Goal: Task Accomplishment & Management: Complete application form

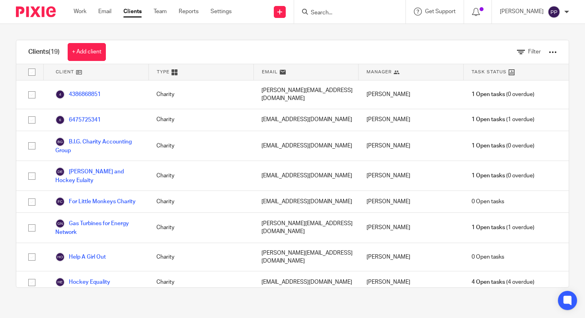
drag, startPoint x: 0, startPoint y: 0, endPoint x: 126, endPoint y: 12, distance: 126.8
click at [131, 12] on link "Clients" at bounding box center [132, 12] width 18 height 8
click at [106, 12] on link "Email" at bounding box center [104, 12] width 13 height 8
click at [136, 12] on link "Clients" at bounding box center [132, 12] width 18 height 8
click at [135, 12] on link "Clients" at bounding box center [132, 12] width 18 height 8
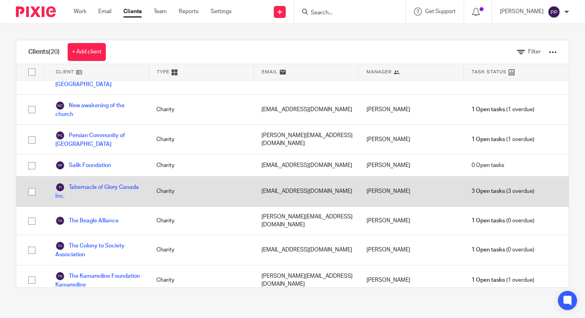
scroll to position [233, 0]
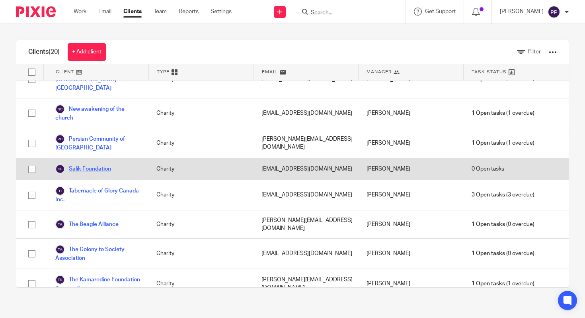
click at [92, 164] on link "Salik Foundation" at bounding box center [83, 169] width 56 height 10
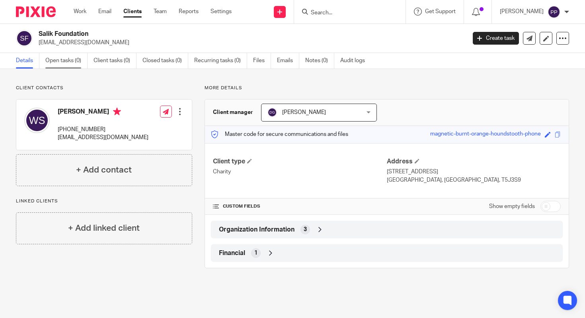
click at [63, 58] on link "Open tasks (0)" at bounding box center [66, 61] width 42 height 16
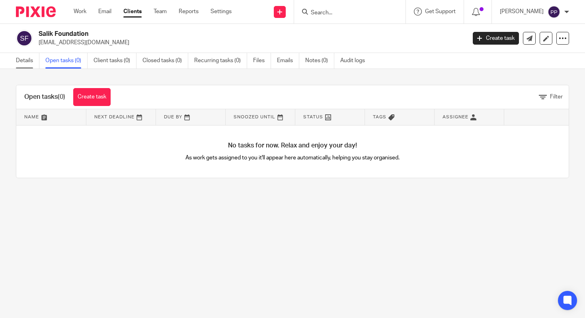
click at [22, 58] on link "Details" at bounding box center [27, 61] width 23 height 16
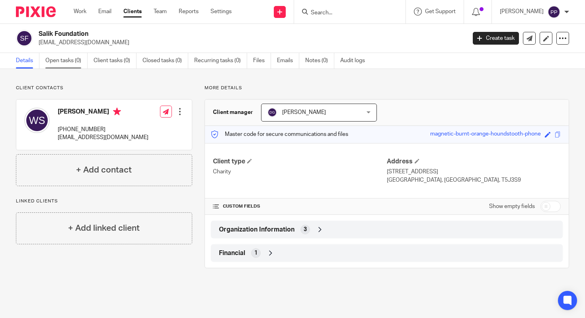
drag, startPoint x: 0, startPoint y: 0, endPoint x: 60, endPoint y: 63, distance: 86.5
click at [60, 63] on link "Open tasks (0)" at bounding box center [66, 61] width 42 height 16
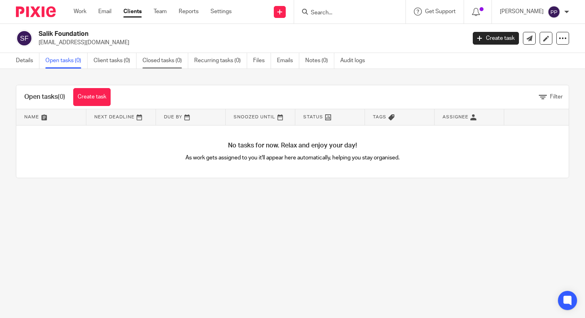
click at [173, 60] on link "Closed tasks (0)" at bounding box center [166, 61] width 46 height 16
click at [220, 62] on link "Recurring tasks (0)" at bounding box center [220, 61] width 53 height 16
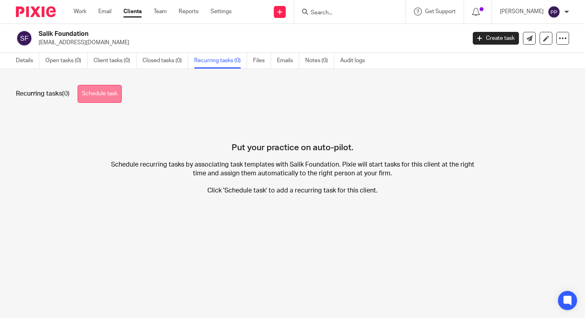
click at [112, 94] on link "Schedule task" at bounding box center [100, 94] width 44 height 18
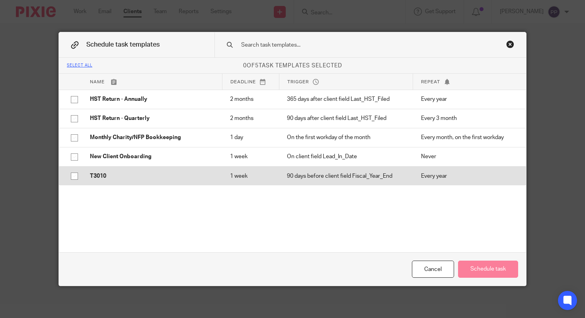
click at [71, 176] on input "checkbox" at bounding box center [74, 175] width 15 height 15
checkbox input "true"
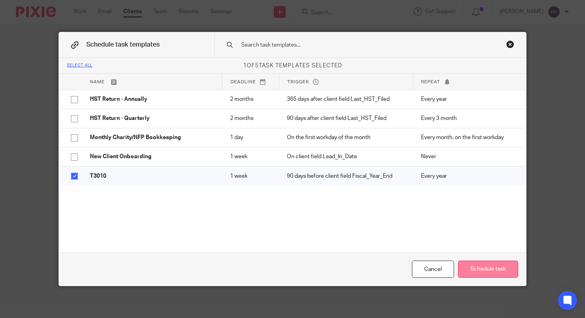
click at [474, 269] on button "Schedule task" at bounding box center [488, 268] width 60 height 17
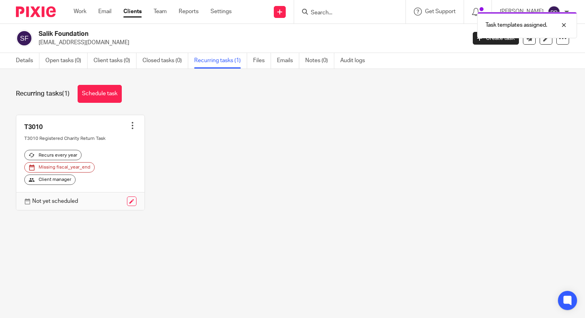
click at [260, 154] on div "T3010 Create task Clone template Recalculate schedule Cancel schedule T3010 Reg…" at bounding box center [287, 169] width 566 height 108
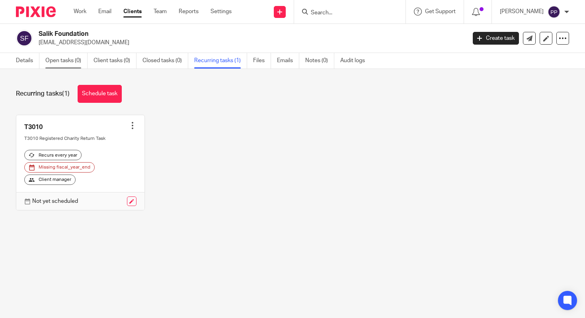
click at [60, 57] on link "Open tasks (0)" at bounding box center [66, 61] width 42 height 16
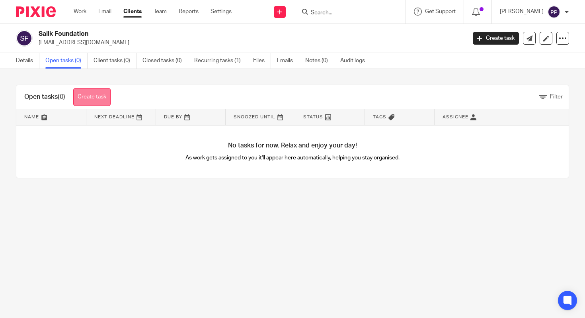
click at [107, 99] on link "Create task" at bounding box center [91, 97] width 37 height 18
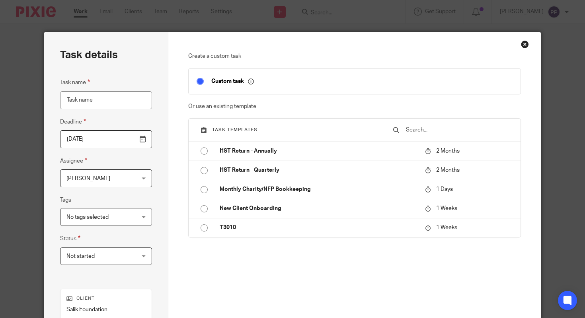
click at [106, 103] on input "Task name" at bounding box center [106, 100] width 92 height 18
click at [63, 98] on input "T3010 Filing" at bounding box center [106, 100] width 92 height 18
type input "2024 T3010 Filing"
click at [162, 174] on div "Task details Task name 2024 T3010 Filing Deadline [DATE] Assignee [PERSON_NAME]…" at bounding box center [106, 222] width 124 height 380
click at [141, 143] on input "[DATE]" at bounding box center [106, 139] width 92 height 18
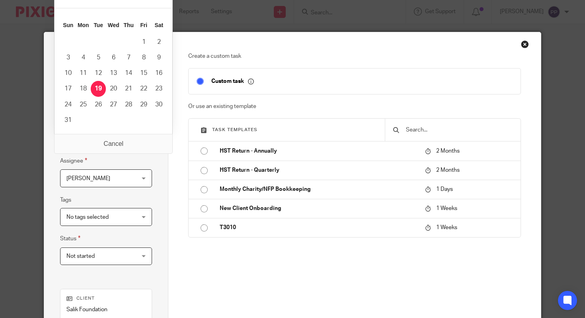
click at [152, 165] on div "Task details Task name 2024 T3010 Filing Deadline [DATE] Assignee [PERSON_NAME]…" at bounding box center [106, 222] width 124 height 380
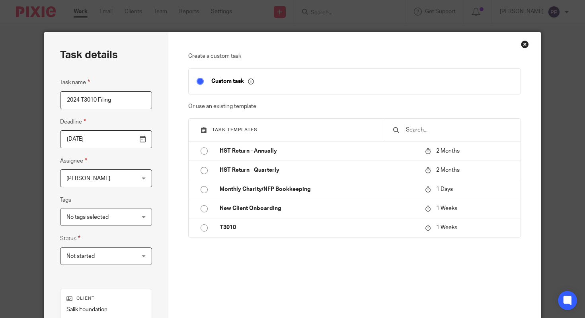
click at [139, 141] on input "2025-08-18" at bounding box center [106, 139] width 92 height 18
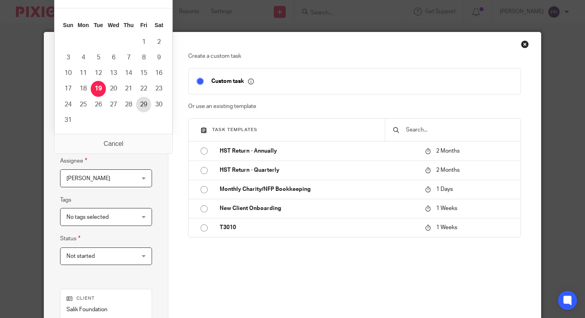
type input "2025-08-28"
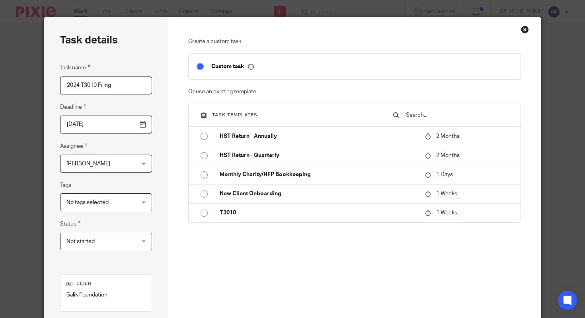
scroll to position [15, 0]
click at [143, 200] on div "No tags selected" at bounding box center [106, 202] width 92 height 18
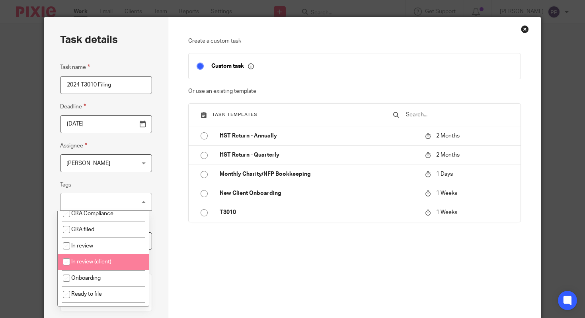
scroll to position [65, 0]
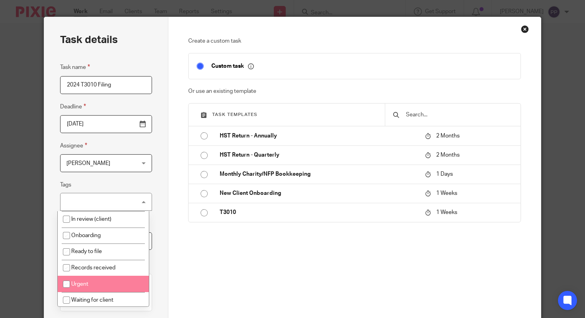
click at [67, 286] on input "checkbox" at bounding box center [66, 283] width 15 height 15
checkbox input "true"
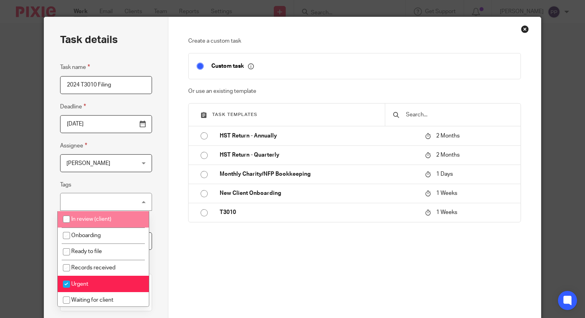
click at [155, 186] on div "Task details Task name 2024 T3010 Filing Deadline 2025-08-28 Assignee Paulo Pet…" at bounding box center [106, 207] width 124 height 380
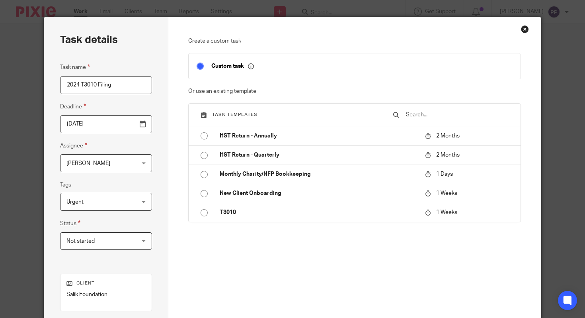
click at [102, 239] on span "Not started" at bounding box center [101, 241] width 68 height 17
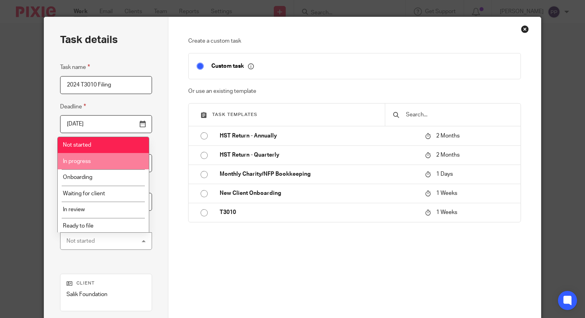
click at [102, 164] on li "In progress" at bounding box center [103, 161] width 91 height 16
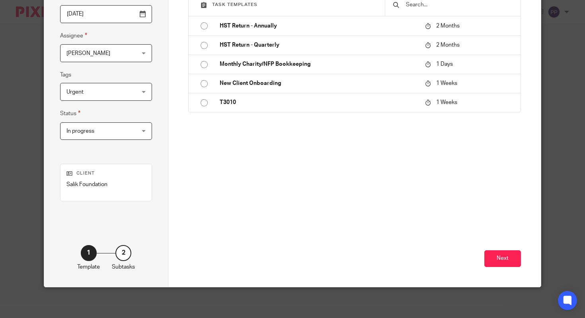
scroll to position [127, 0]
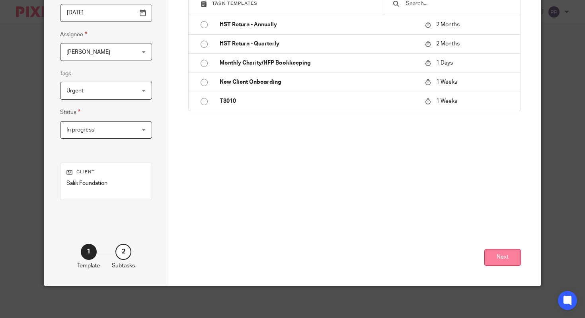
click at [492, 254] on button "Next" at bounding box center [503, 257] width 37 height 17
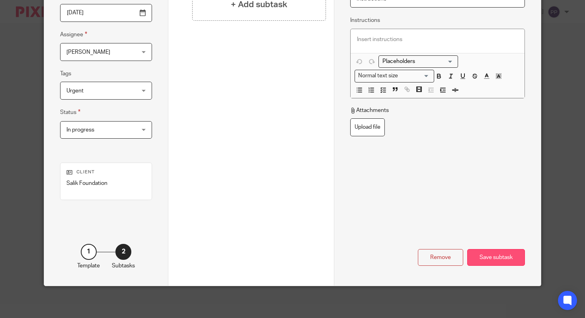
click at [492, 254] on div "Save subtask" at bounding box center [497, 257] width 58 height 17
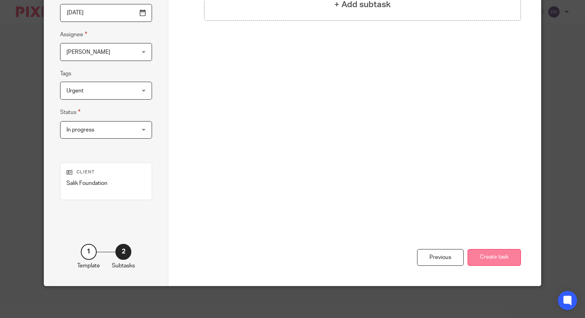
click at [497, 255] on button "Create task" at bounding box center [494, 257] width 53 height 17
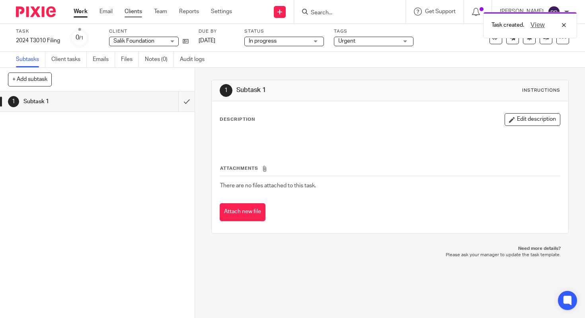
click at [139, 10] on link "Clients" at bounding box center [134, 12] width 18 height 8
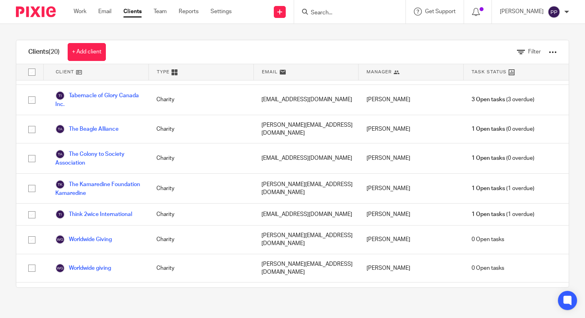
scroll to position [333, 0]
